Goal: Task Accomplishment & Management: Use online tool/utility

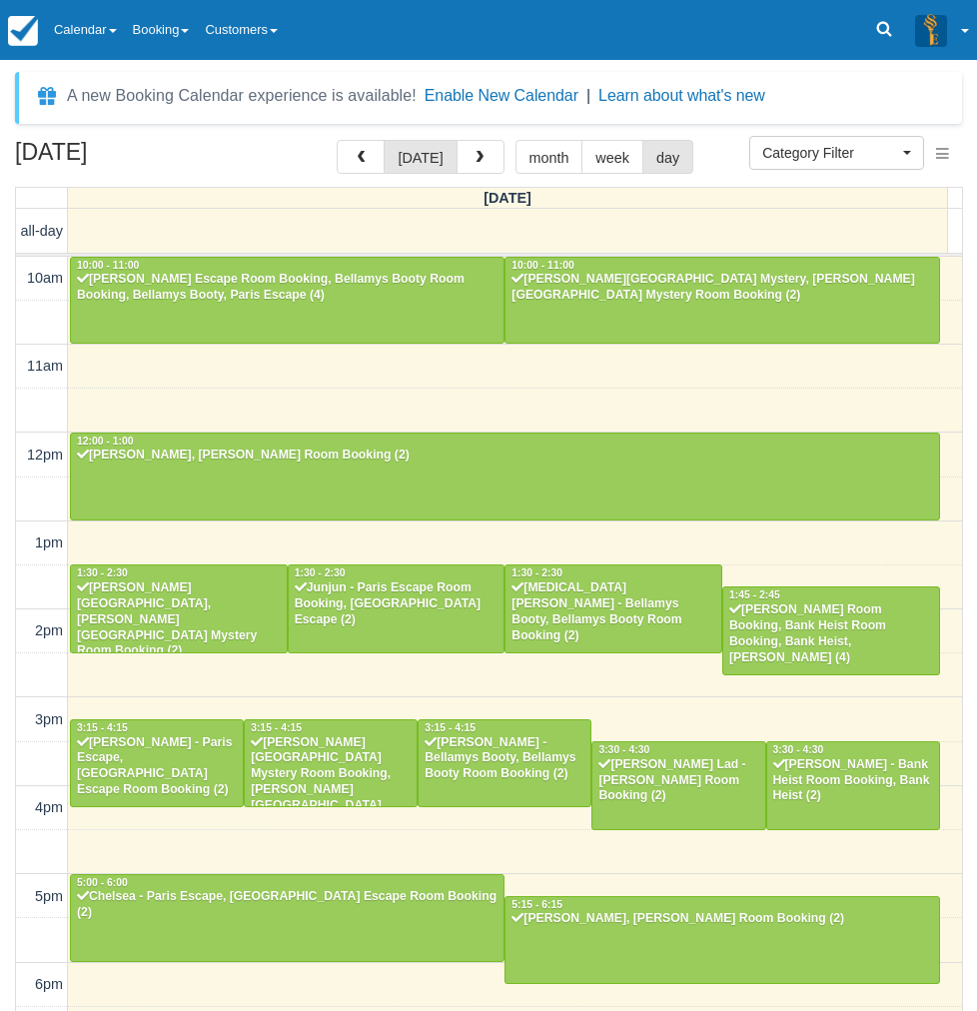
select select
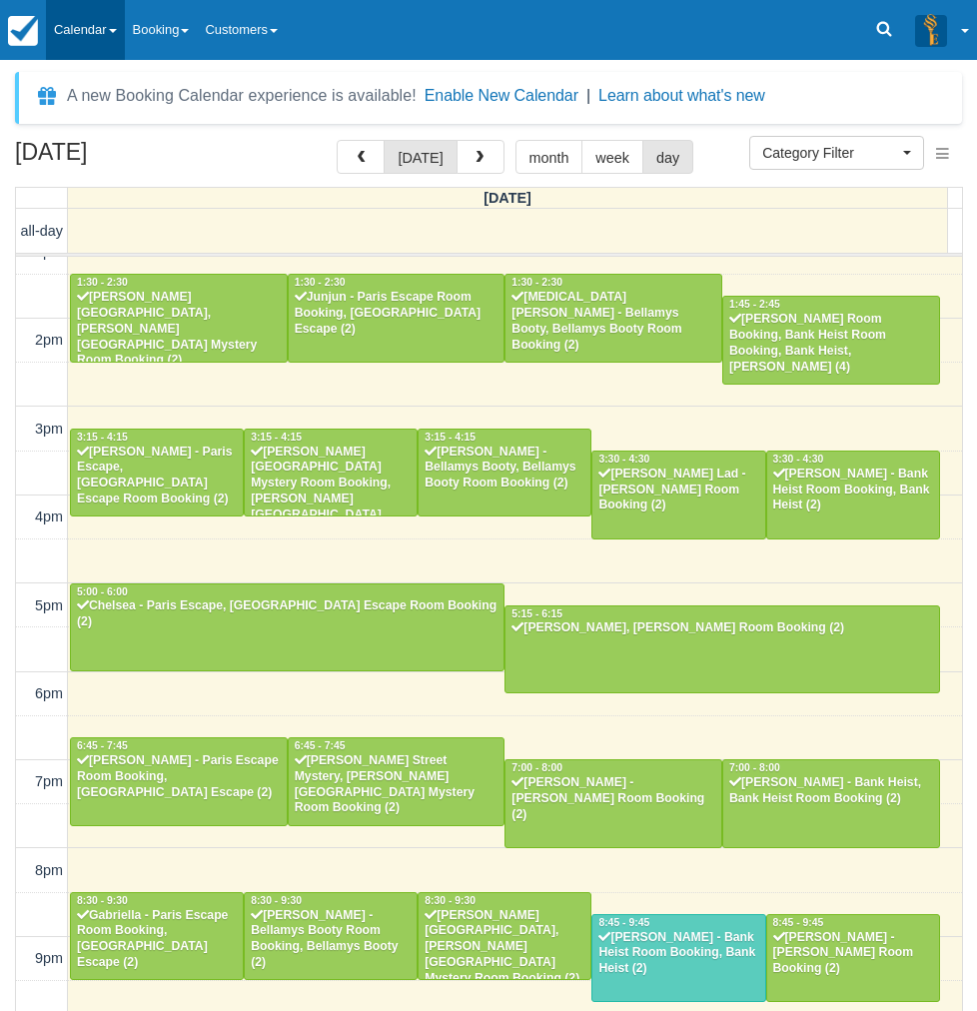
click at [90, 28] on link "Calendar" at bounding box center [85, 30] width 79 height 60
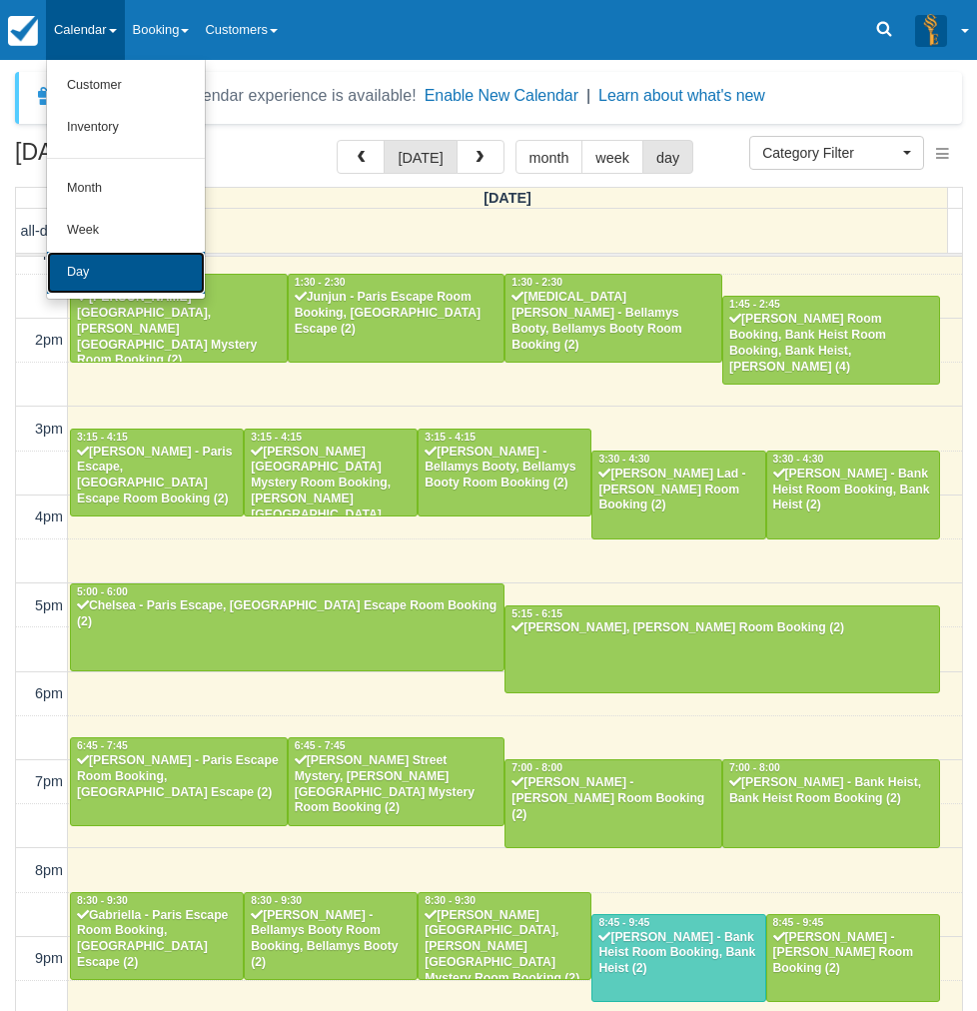
click at [91, 282] on link "Day" at bounding box center [126, 273] width 158 height 42
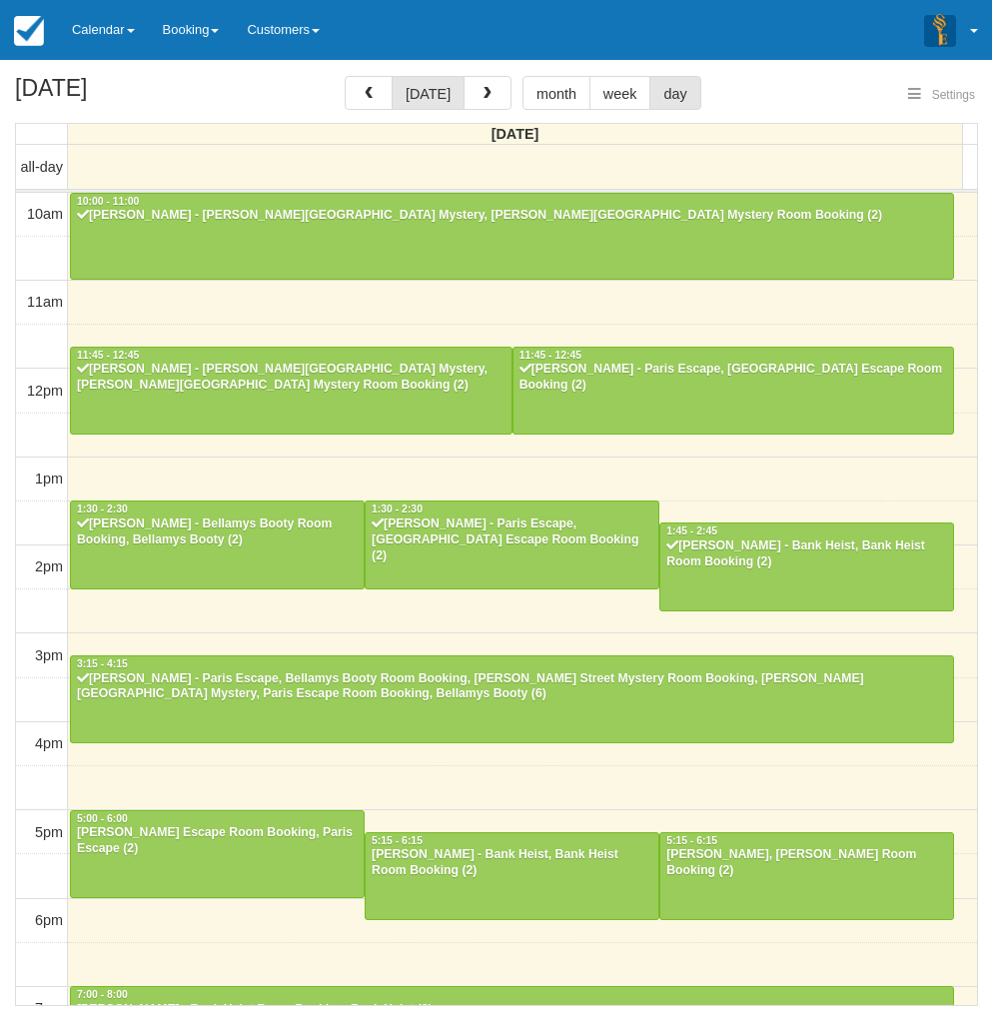
select select
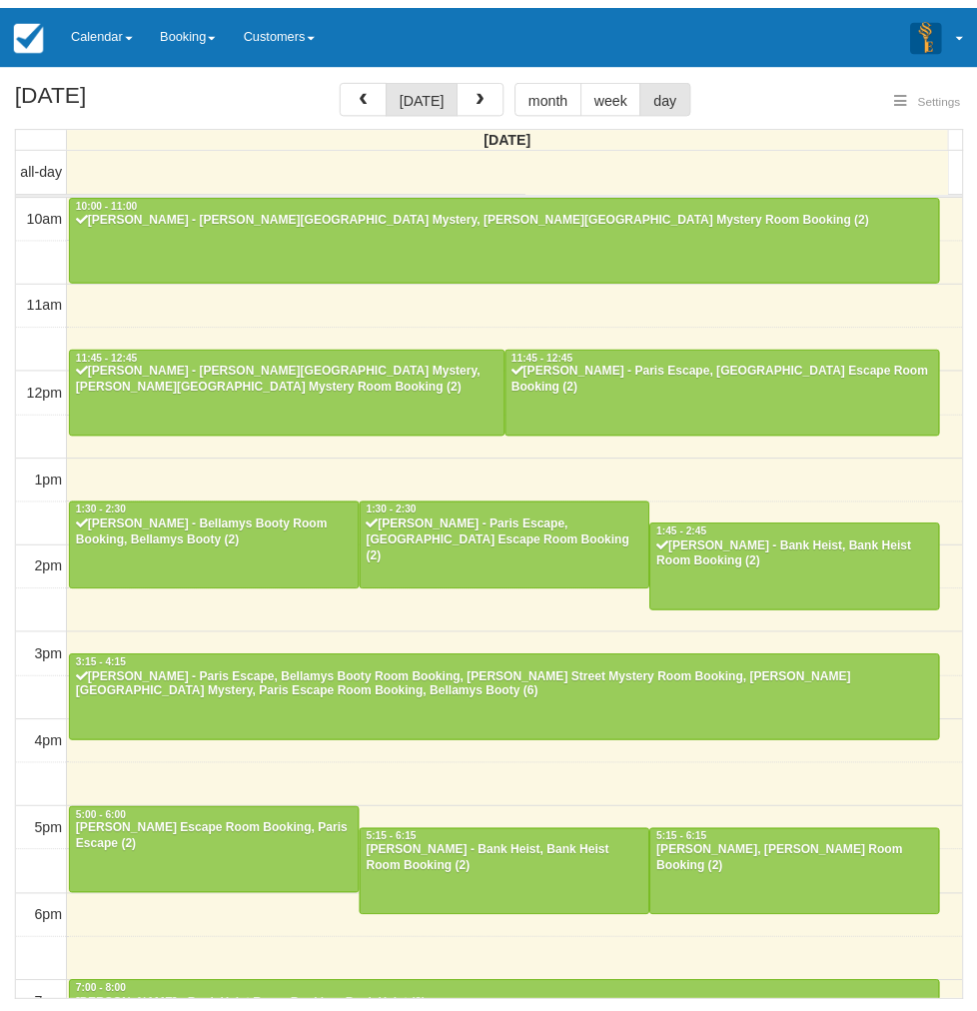
scroll to position [291, 0]
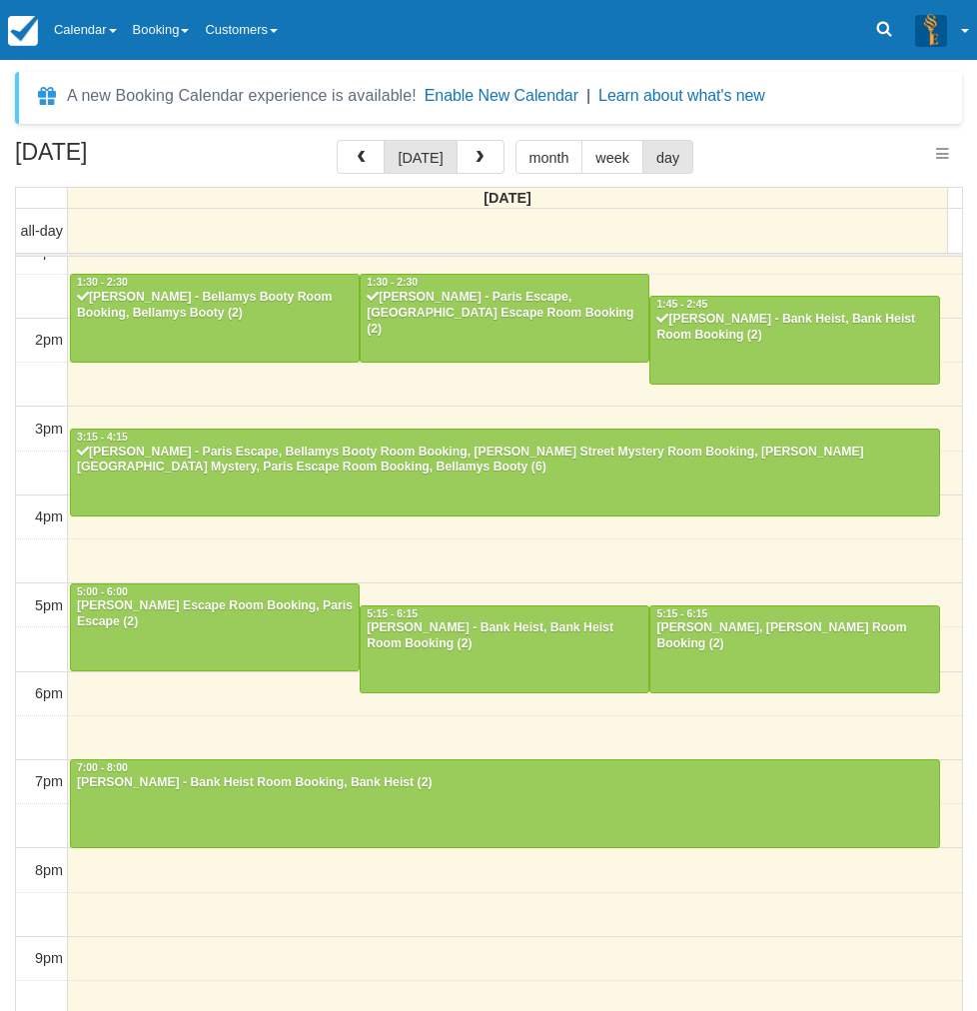
select select
click at [112, 38] on link "Calendar" at bounding box center [85, 30] width 79 height 60
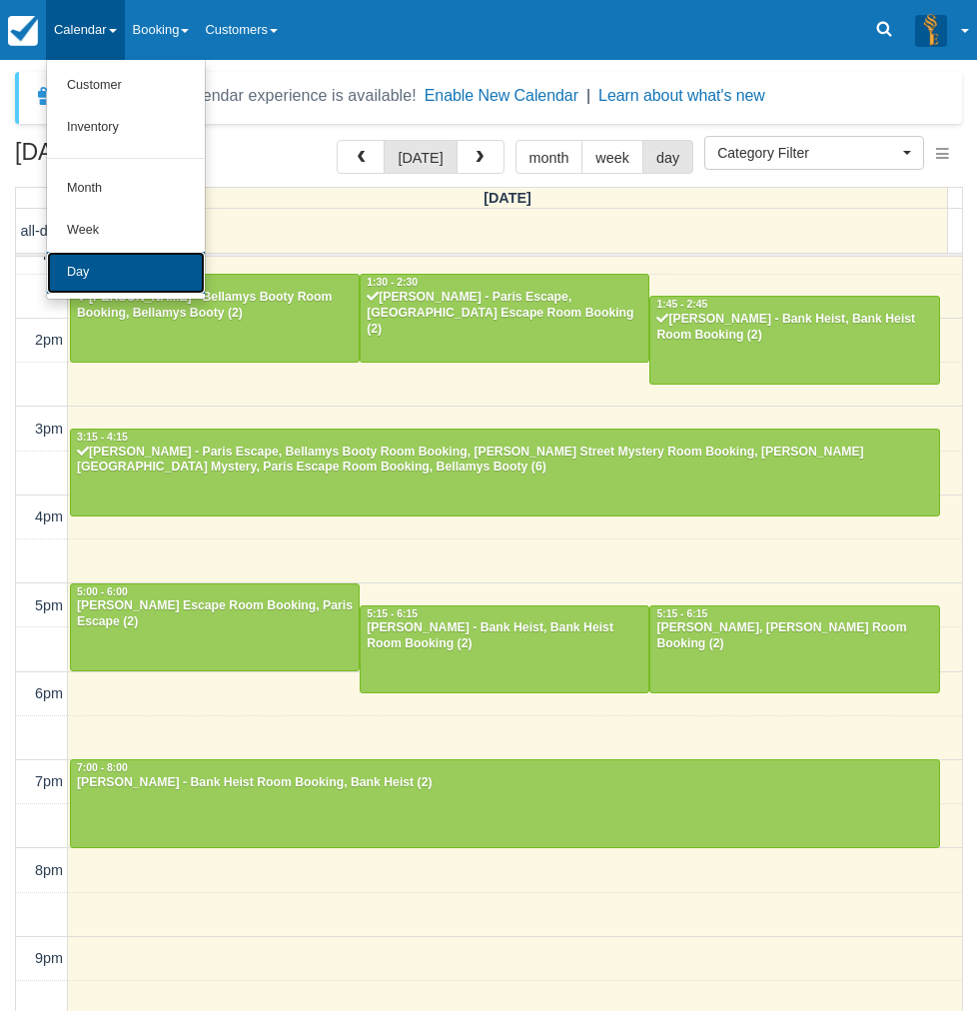
click at [98, 276] on link "Day" at bounding box center [126, 273] width 158 height 42
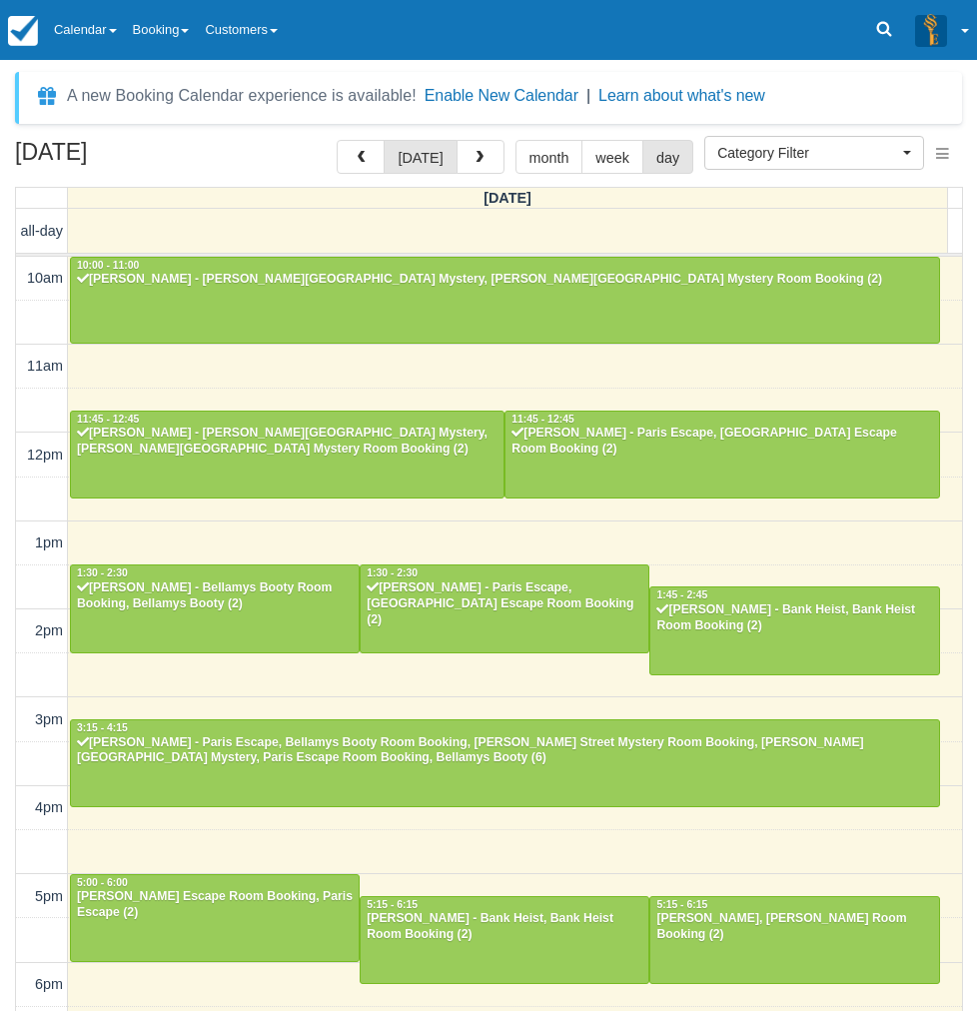
select select
